Goal: Complete application form

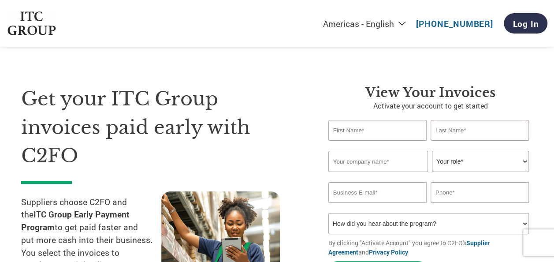
click at [359, 126] on input "text" at bounding box center [377, 130] width 98 height 21
type input "[PERSON_NAME]"
type input "Mehta"
type input "Kyoorius Communications Private Limited"
type input "[PERSON_NAME][EMAIL_ADDRESS][DOMAIN_NAME]"
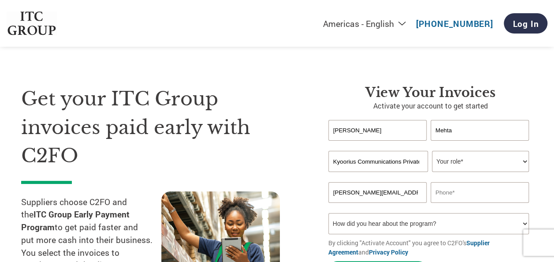
type input "09768541223"
click at [464, 166] on select "Your role* CFO Controller Credit Manager Finance Director Treasurer CEO Preside…" at bounding box center [480, 161] width 97 height 21
select select "FINANCE_DIRECTOR"
click at [432, 151] on select "Your role* CFO Controller Credit Manager Finance Director Treasurer CEO Preside…" at bounding box center [480, 161] width 97 height 21
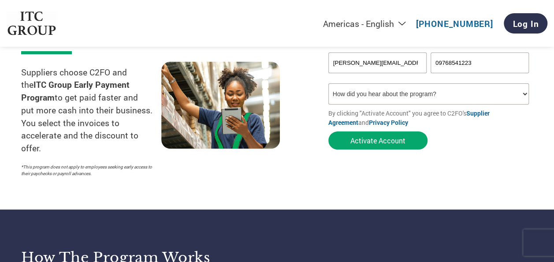
scroll to position [132, 0]
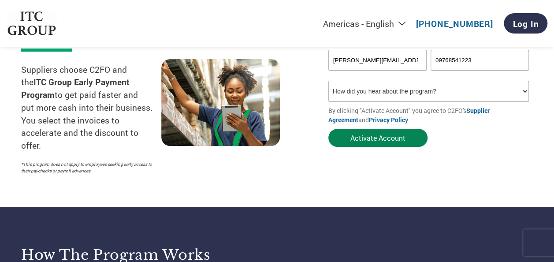
click at [379, 140] on button "Activate Account" at bounding box center [377, 138] width 99 height 18
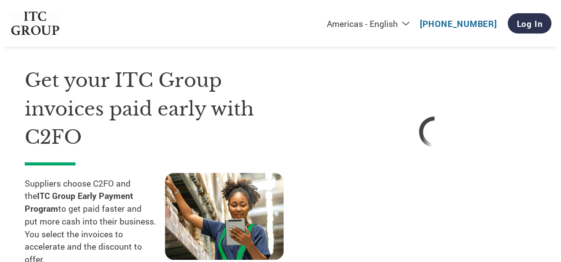
scroll to position [0, 0]
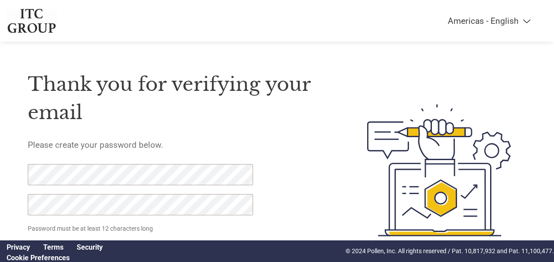
scroll to position [43, 0]
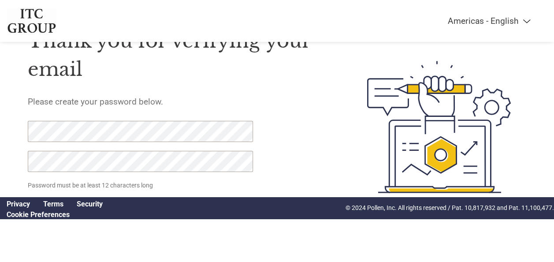
click input "Set Password" at bounding box center [71, 209] width 87 height 17
